Goal: Task Accomplishment & Management: Complete application form

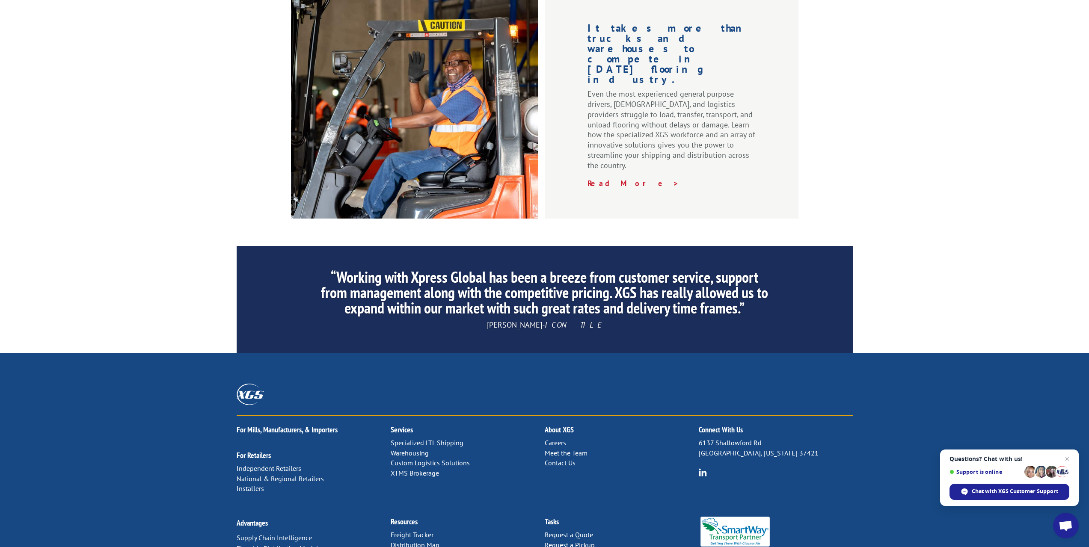
scroll to position [1146, 0]
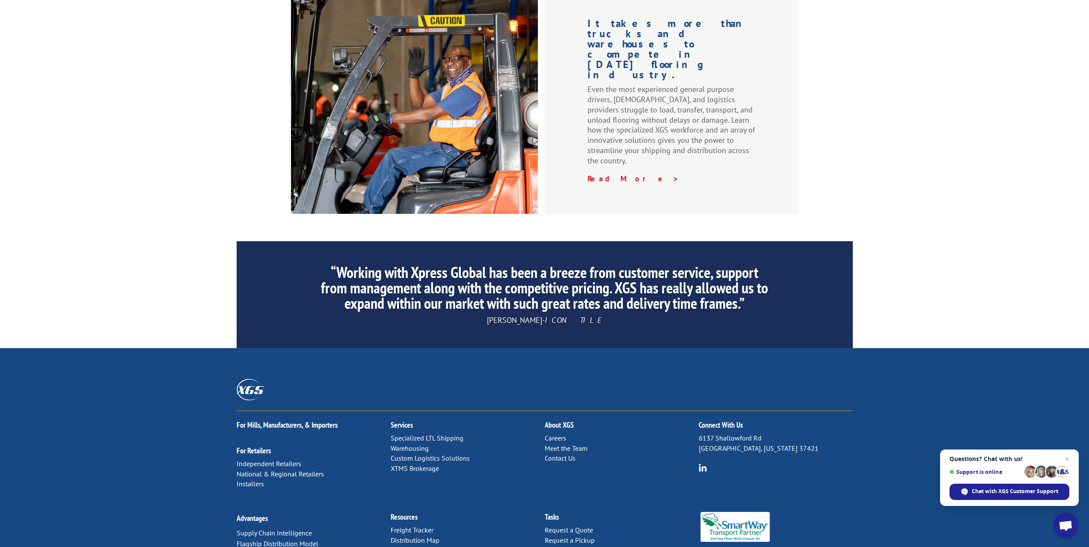
drag, startPoint x: 678, startPoint y: 501, endPoint x: 499, endPoint y: 485, distance: 180.0
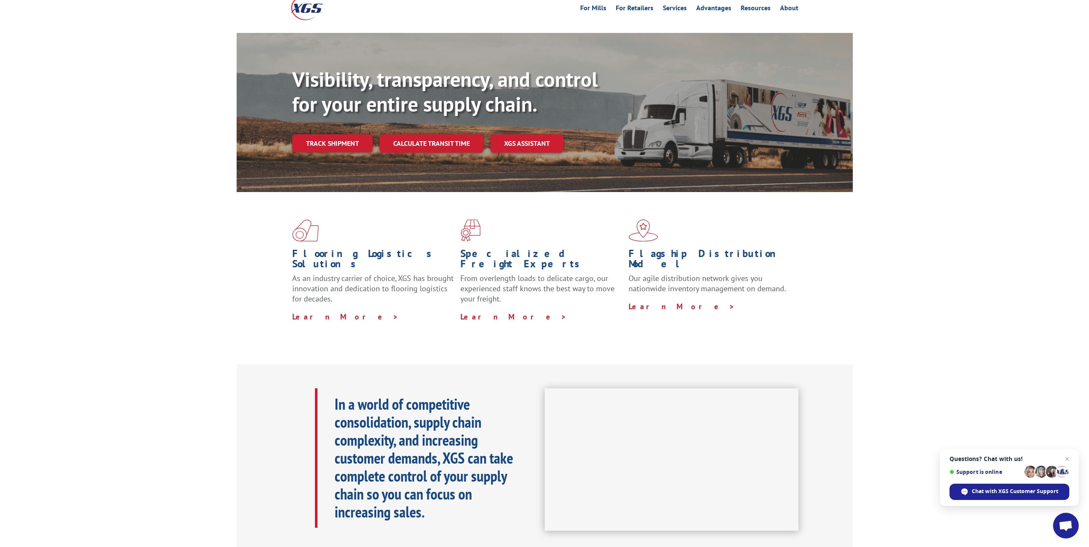
scroll to position [0, 0]
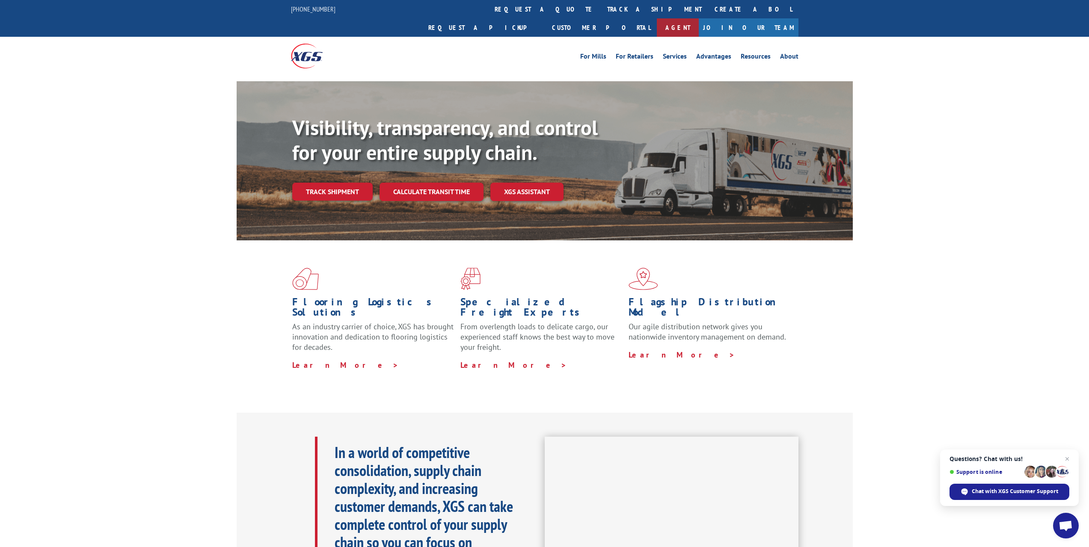
click at [699, 18] on link "Agent" at bounding box center [678, 27] width 42 height 18
click at [488, 7] on link "request a quote" at bounding box center [544, 9] width 113 height 18
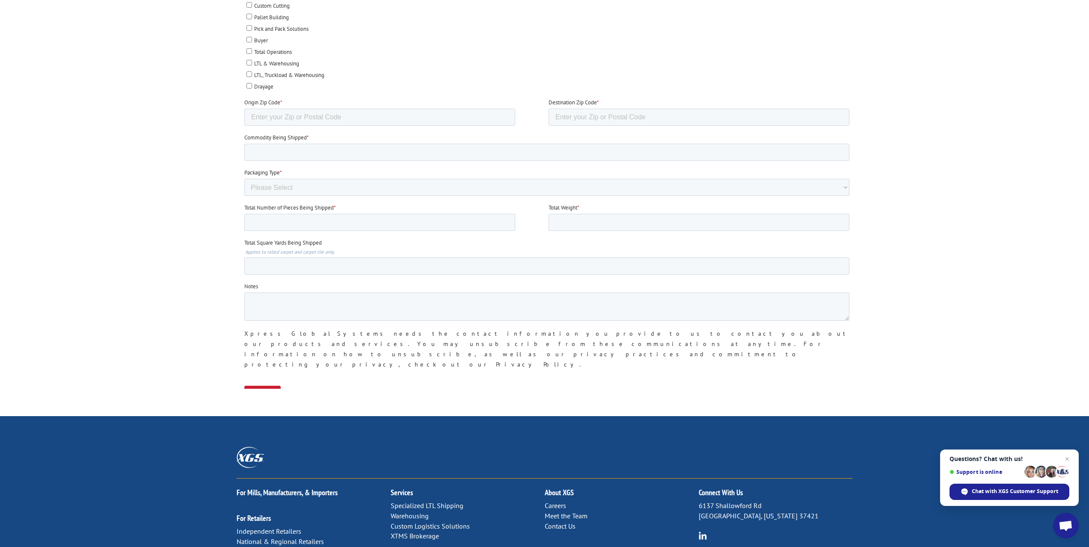
scroll to position [385, 0]
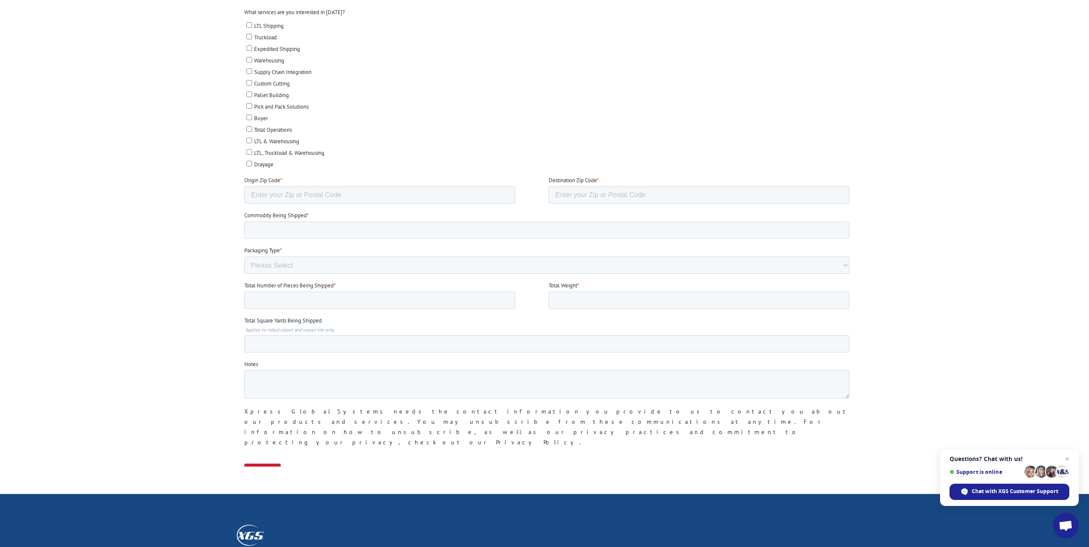
drag, startPoint x: 110, startPoint y: 342, endPoint x: 184, endPoint y: 341, distance: 74.0
click at [110, 341] on div at bounding box center [544, 163] width 1089 height 605
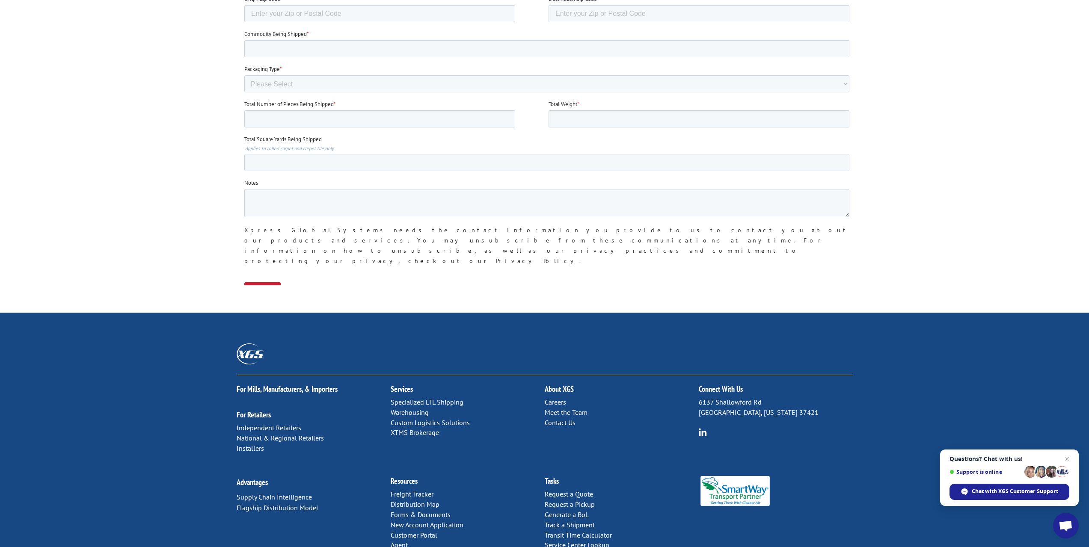
scroll to position [573, 0]
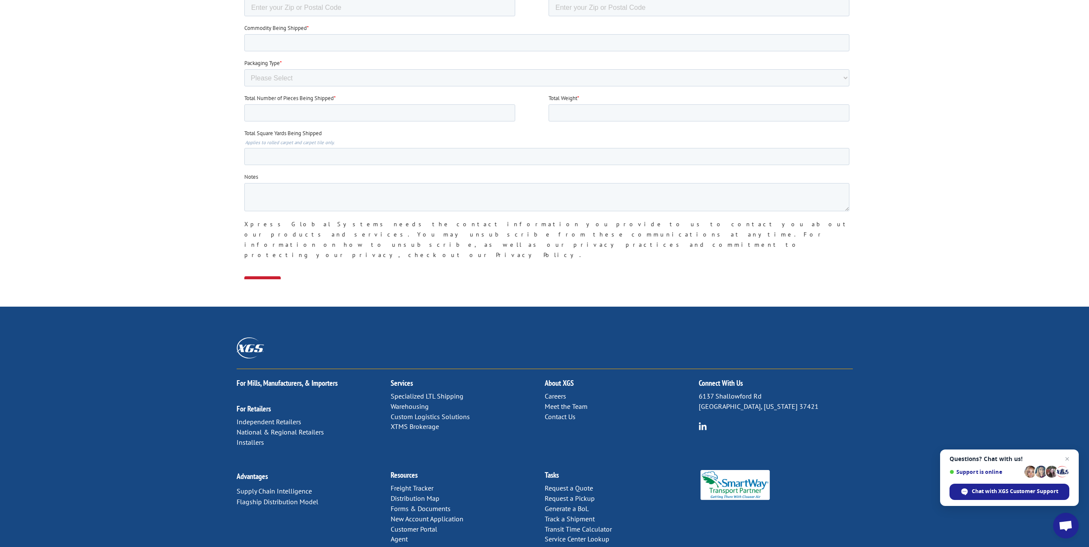
click at [825, 383] on div "Connect With Us 6137 Shallowford Rd Chattanooga, Tennessee 37421" at bounding box center [776, 401] width 154 height 64
click at [320, 495] on div "Advantages Supply Chain Intelligence Flagship Distribution Model Resources Frei…" at bounding box center [545, 516] width 616 height 111
click at [469, 406] on div "For Mills, Manufacturers, & Importers For Retailers Independent Retailers Natio…" at bounding box center [545, 415] width 616 height 92
click at [81, 433] on div "For Mills, Manufacturers, & Importers For Retailers Independent Retailers Natio…" at bounding box center [544, 440] width 1089 height 266
click at [755, 237] on div "Request a Quote Complete the form below for a customized quote based on your sh…" at bounding box center [544, 49] width 1089 height 1093
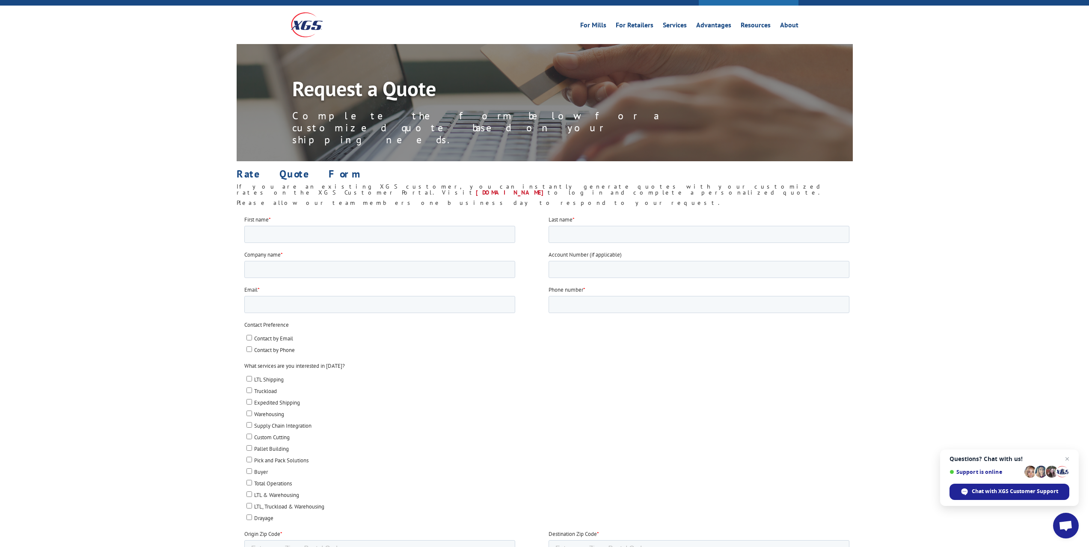
scroll to position [16, 0]
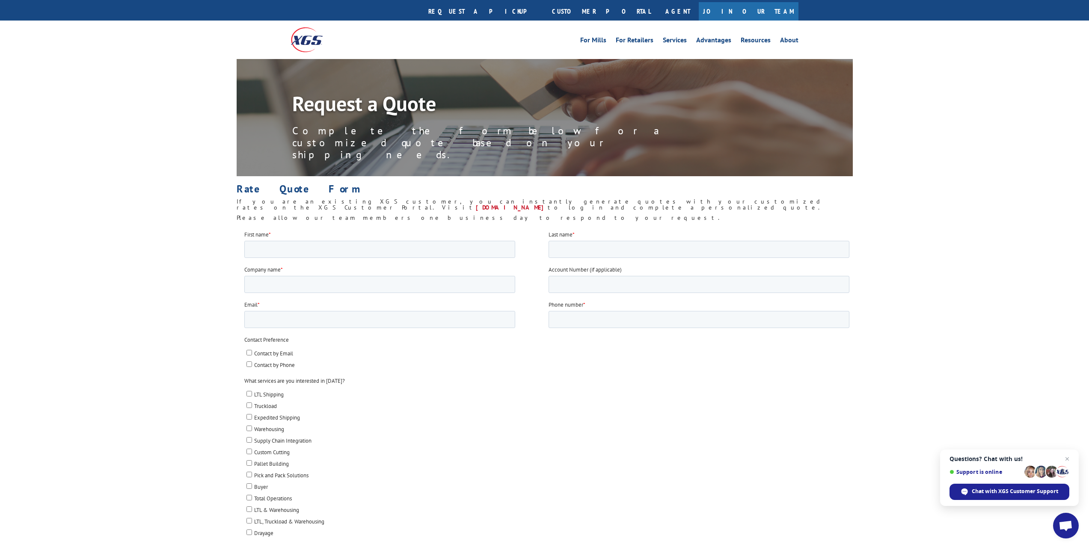
click at [1024, 154] on div "Request a Quote Complete the form below for a customized quote based on your sh…" at bounding box center [544, 142] width 1089 height 166
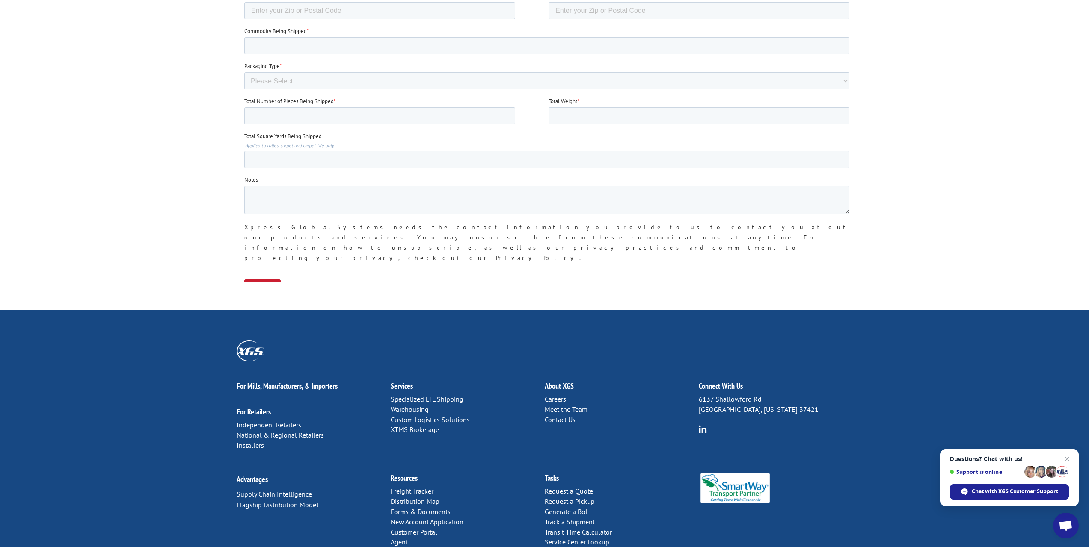
scroll to position [573, 0]
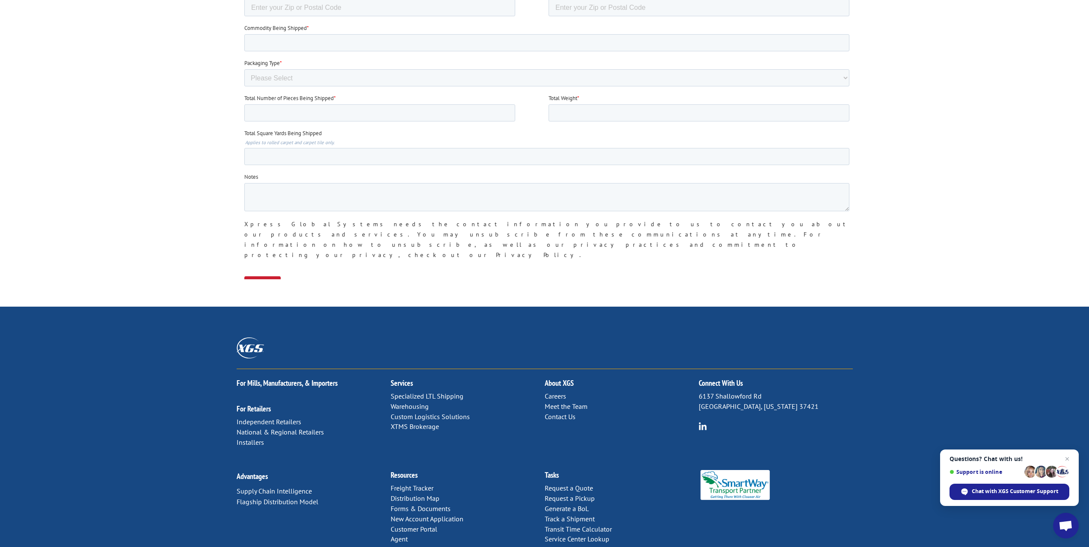
click at [571, 412] on link "Contact Us" at bounding box center [560, 416] width 31 height 9
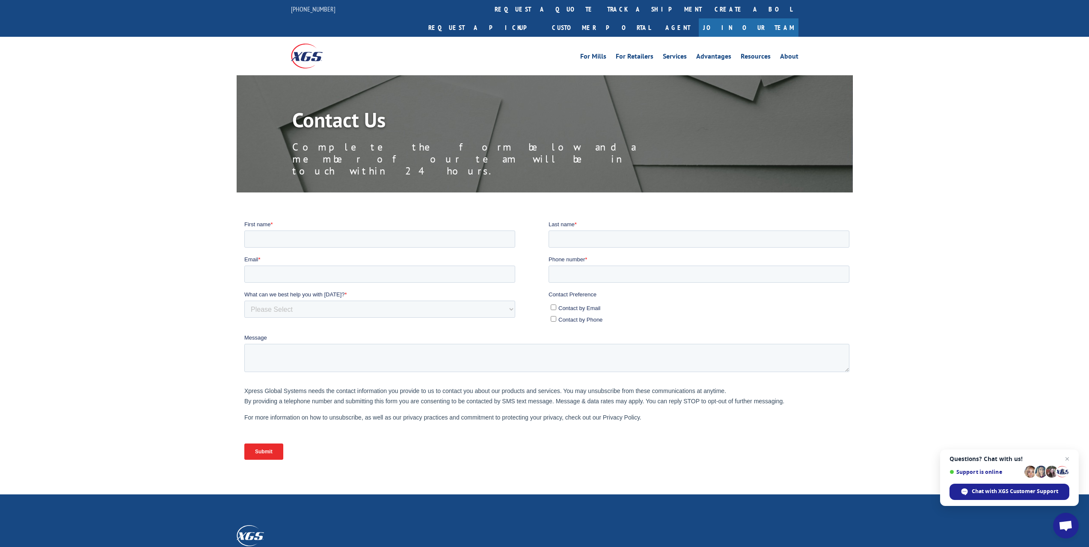
click at [638, 421] on p "For more information on how to unsubscribe, as well as our privacy practices an…" at bounding box center [548, 417] width 608 height 10
click at [454, 415] on p "For more information on how to unsubscribe, as well as our privacy practices an…" at bounding box center [548, 417] width 608 height 10
click at [457, 412] on p "For more information on how to unsubscribe, as well as our privacy practices an…" at bounding box center [548, 417] width 608 height 10
drag, startPoint x: 463, startPoint y: 404, endPoint x: 472, endPoint y: 409, distance: 10.0
click at [464, 406] on div "Xpress Global Systems needs the contact information you provide to us to contac…" at bounding box center [548, 404] width 608 height 37
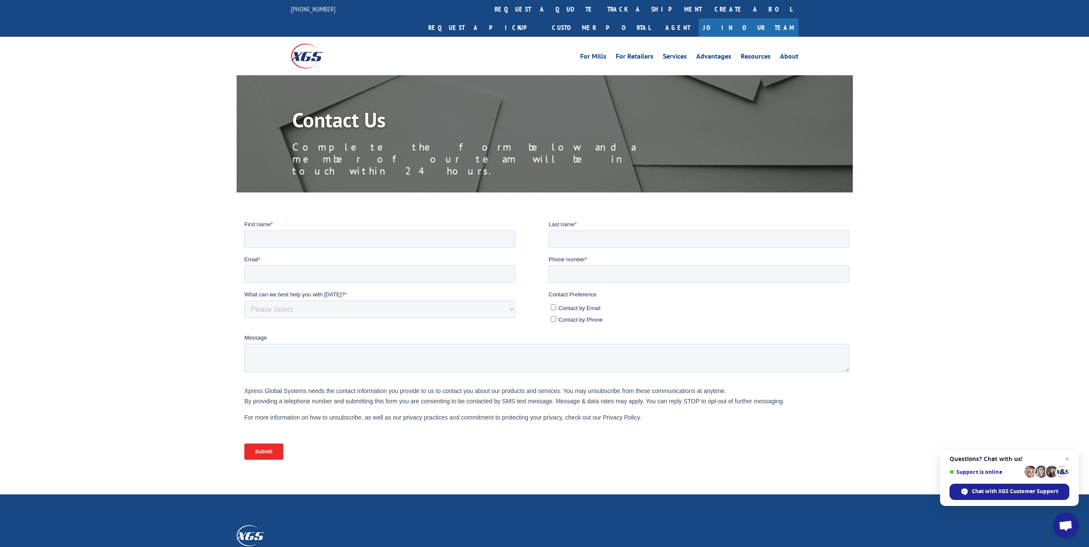
click at [537, 418] on p "For more information on how to unsubscribe, as well as our privacy practices an…" at bounding box center [548, 417] width 608 height 10
click at [508, 312] on select "Please Select Quoting, Opening New Account, or New Business Opportunity Shipmen…" at bounding box center [379, 308] width 271 height 17
click at [437, 425] on fieldset "Xpress Global Systems needs the contact information you provide to us to contac…" at bounding box center [548, 404] width 608 height 49
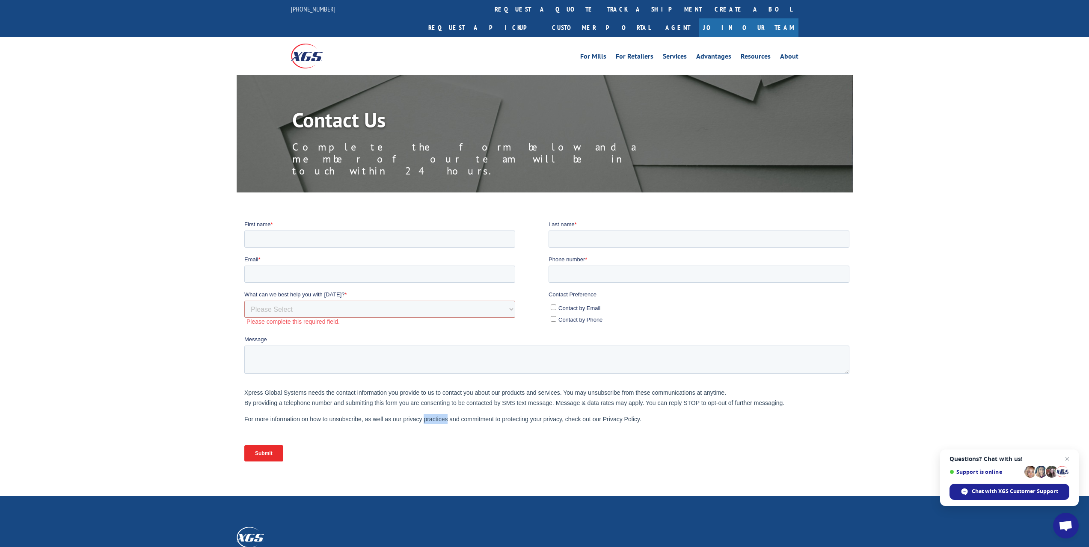
click at [438, 424] on fieldset "Xpress Global Systems needs the contact information you provide to us to contac…" at bounding box center [548, 405] width 608 height 49
click at [438, 424] on p "For more information on how to unsubscribe, as well as our privacy practices an…" at bounding box center [548, 419] width 608 height 10
click at [445, 407] on p "Xpress Global Systems needs the contact information you provide to us to contac…" at bounding box center [548, 397] width 608 height 21
drag, startPoint x: 124, startPoint y: 272, endPoint x: 142, endPoint y: 268, distance: 18.8
click at [126, 274] on div at bounding box center [544, 344] width 1089 height 249
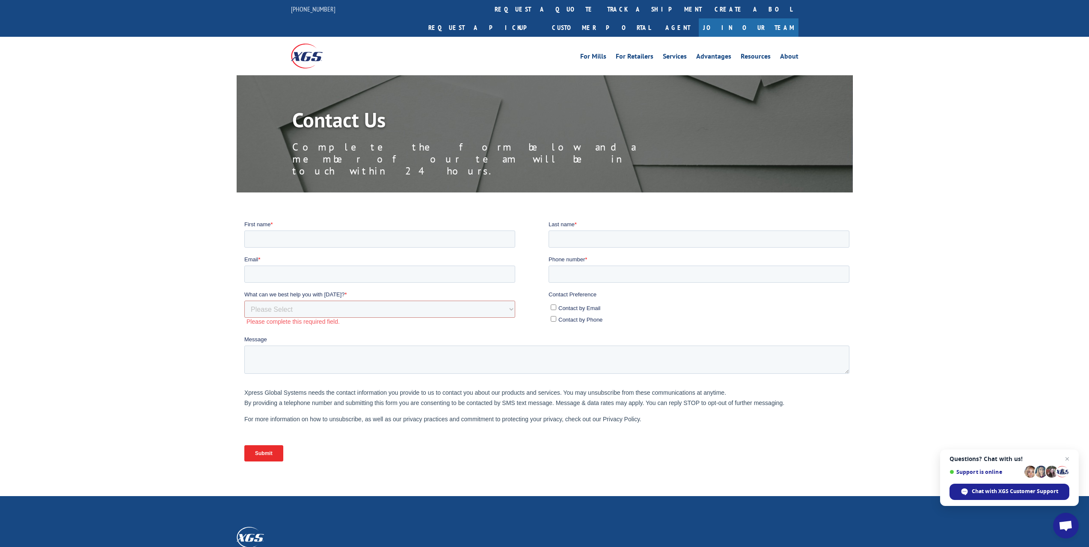
click at [161, 260] on div at bounding box center [544, 344] width 1089 height 249
click at [700, 457] on div "Submit" at bounding box center [548, 453] width 608 height 31
click at [685, 430] on form "First name * Last name * Email * Phone number * What can we best help you with …" at bounding box center [548, 344] width 608 height 249
click at [642, 427] on fieldset "Xpress Global Systems needs the contact information you provide to us to contac…" at bounding box center [548, 405] width 608 height 49
click at [624, 409] on div "Xpress Global Systems needs the contact information you provide to us to contac…" at bounding box center [548, 405] width 608 height 37
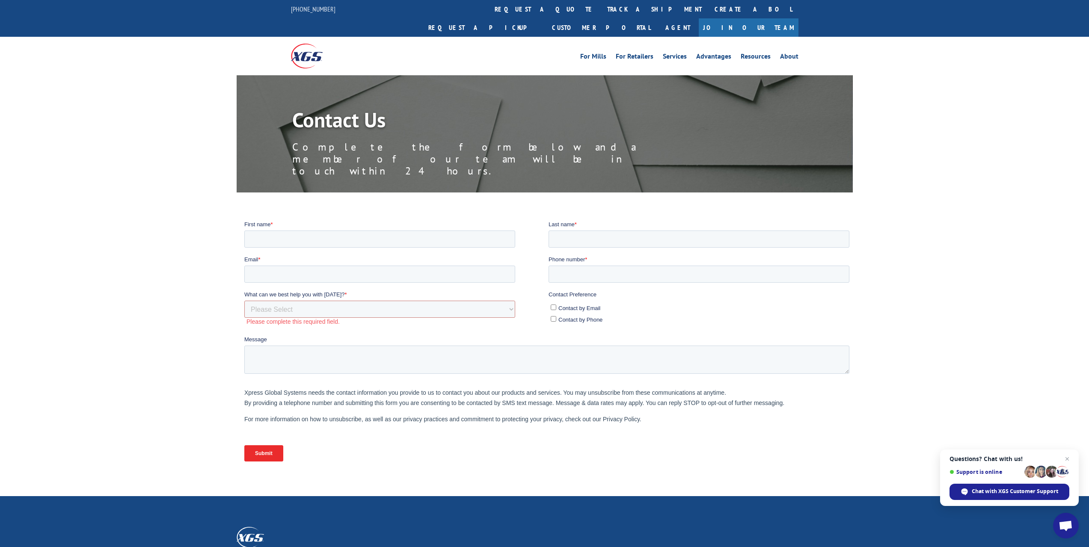
drag, startPoint x: 607, startPoint y: 398, endPoint x: 602, endPoint y: 417, distance: 19.7
click at [607, 404] on p "Xpress Global Systems needs the contact information you provide to us to contac…" at bounding box center [548, 397] width 608 height 21
click at [602, 441] on div "Submit" at bounding box center [548, 453] width 608 height 31
drag, startPoint x: 598, startPoint y: 402, endPoint x: 606, endPoint y: 414, distance: 14.2
click at [600, 406] on p "Xpress Global Systems needs the contact information you provide to us to contac…" at bounding box center [548, 397] width 608 height 21
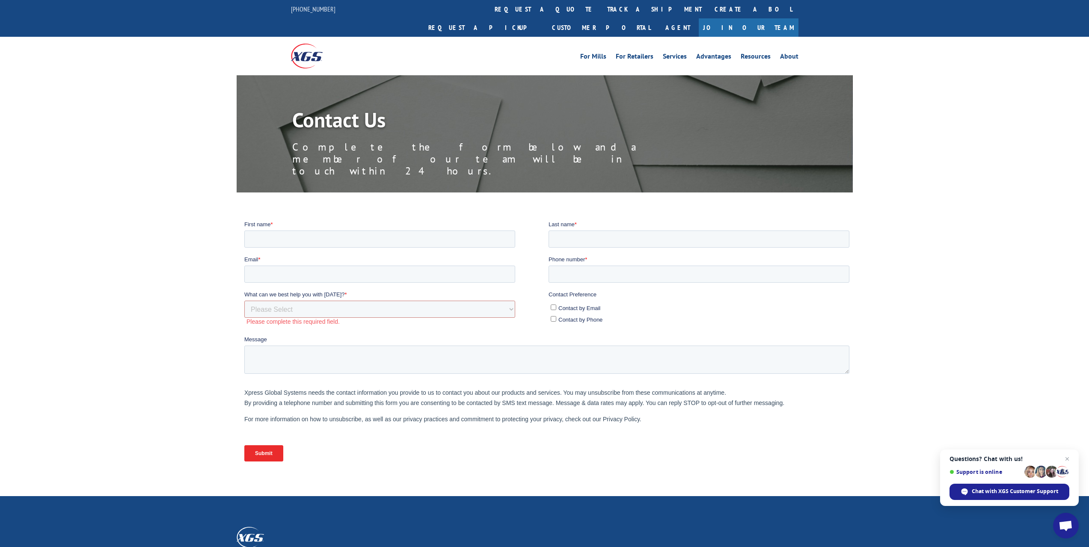
drag, startPoint x: 606, startPoint y: 414, endPoint x: 473, endPoint y: 434, distance: 134.2
click at [607, 414] on p "For more information on how to unsubscribe, as well as our privacy practices an…" at bounding box center [548, 419] width 608 height 10
click at [265, 412] on div "Xpress Global Systems needs the contact information you provide to us to contac…" at bounding box center [548, 405] width 608 height 37
click at [270, 405] on p "Xpress Global Systems needs the contact information you provide to us to contac…" at bounding box center [548, 397] width 608 height 21
click at [546, 18] on link "Request a pickup" at bounding box center [484, 27] width 124 height 18
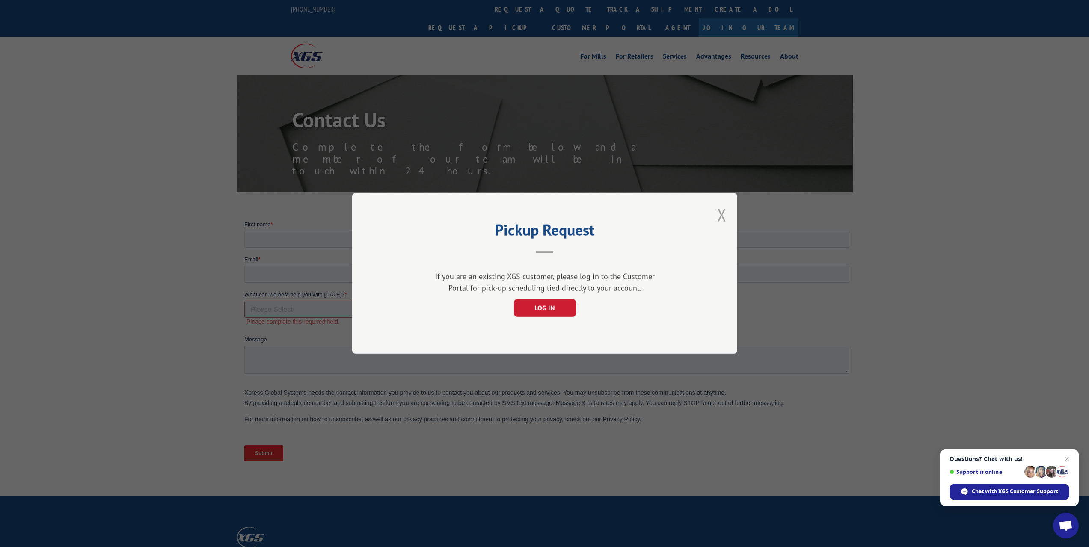
drag, startPoint x: 478, startPoint y: 38, endPoint x: 722, endPoint y: 217, distance: 302.5
click at [722, 217] on button "Close modal" at bounding box center [721, 215] width 9 height 23
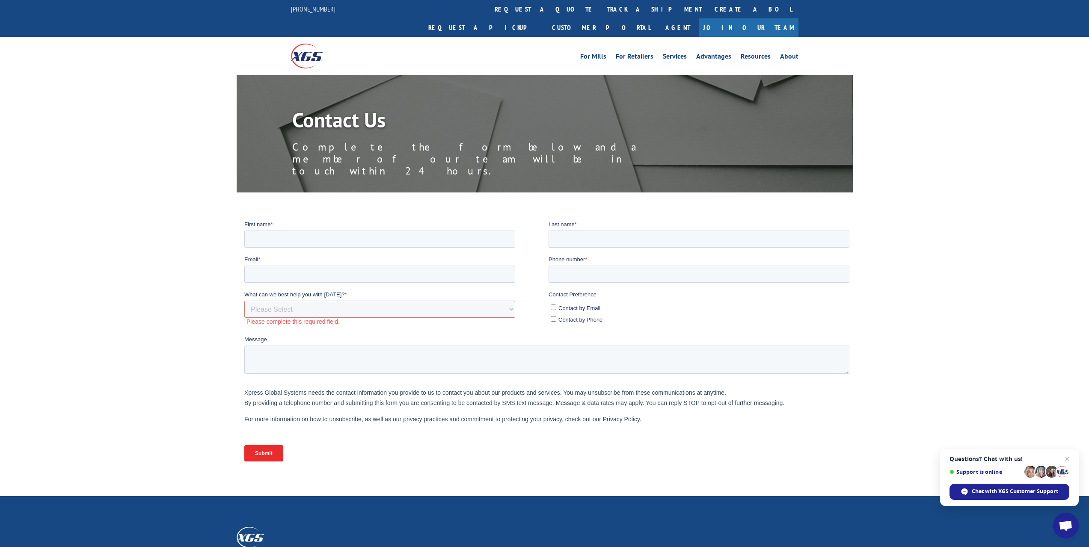
drag, startPoint x: 130, startPoint y: 149, endPoint x: 154, endPoint y: 121, distance: 37.4
click at [142, 134] on div "Contact Us Complete the form below and a member of our team will be in touch wi…" at bounding box center [544, 133] width 1089 height 117
